Goal: Task Accomplishment & Management: Use online tool/utility

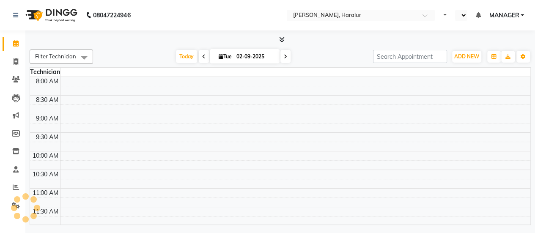
select select "en"
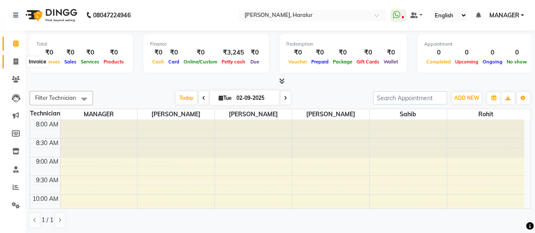
click at [14, 61] on icon at bounding box center [16, 61] width 5 height 6
select select "service"
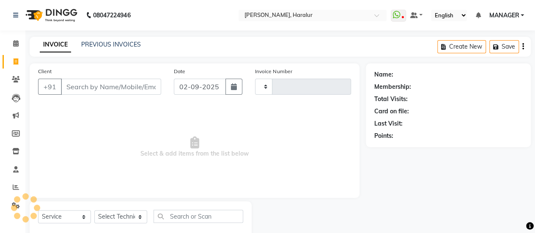
type input "0421"
select select "8259"
click at [109, 43] on link "PREVIOUS INVOICES" at bounding box center [111, 45] width 60 height 8
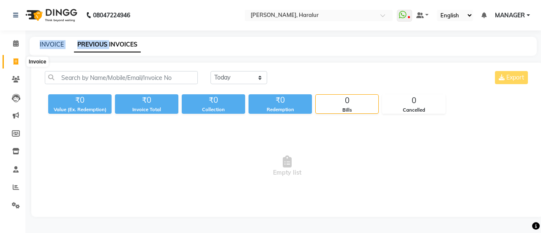
drag, startPoint x: 109, startPoint y: 43, endPoint x: 15, endPoint y: 63, distance: 96.0
click at [15, 63] on app-home "08047224946 Select Location × Nailashes Haralur, Haralur WhatsApp Status ✕ Stat…" at bounding box center [270, 115] width 541 height 230
click at [15, 63] on icon at bounding box center [16, 61] width 5 height 6
select select "service"
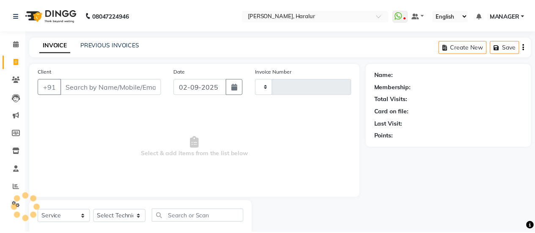
scroll to position [21, 0]
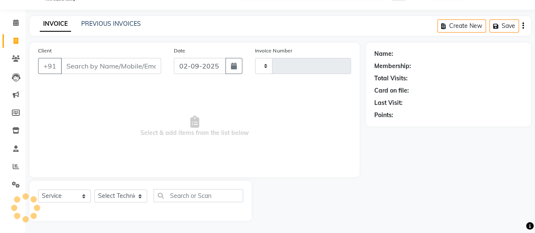
type input "0421"
select select "8259"
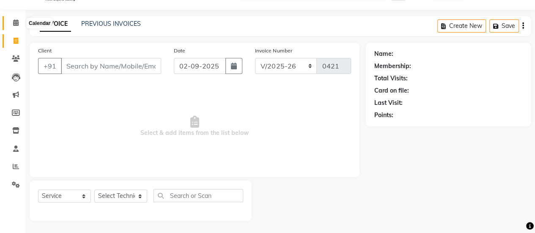
click at [16, 23] on icon at bounding box center [15, 22] width 5 height 6
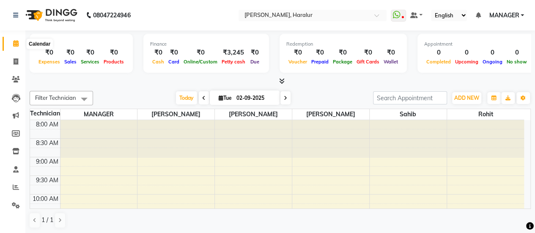
click at [15, 44] on icon at bounding box center [15, 43] width 5 height 6
click at [19, 60] on span at bounding box center [15, 62] width 15 height 10
select select "service"
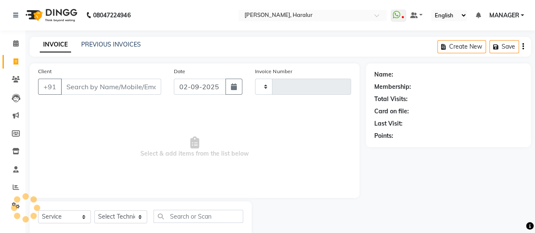
type input "0421"
select select "8259"
